Goal: Information Seeking & Learning: Learn about a topic

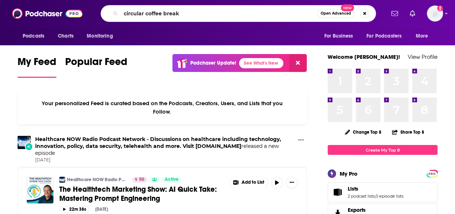
type input "circular coffee break"
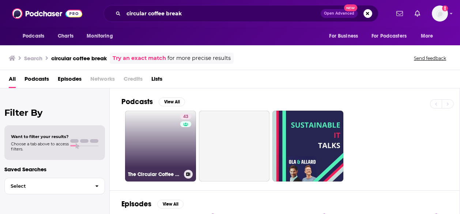
click at [159, 144] on link "43 The Circular Coffee Break" at bounding box center [160, 146] width 71 height 71
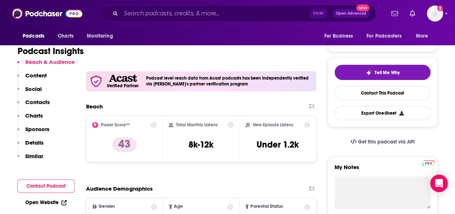
scroll to position [139, 0]
